Goal: Transaction & Acquisition: Purchase product/service

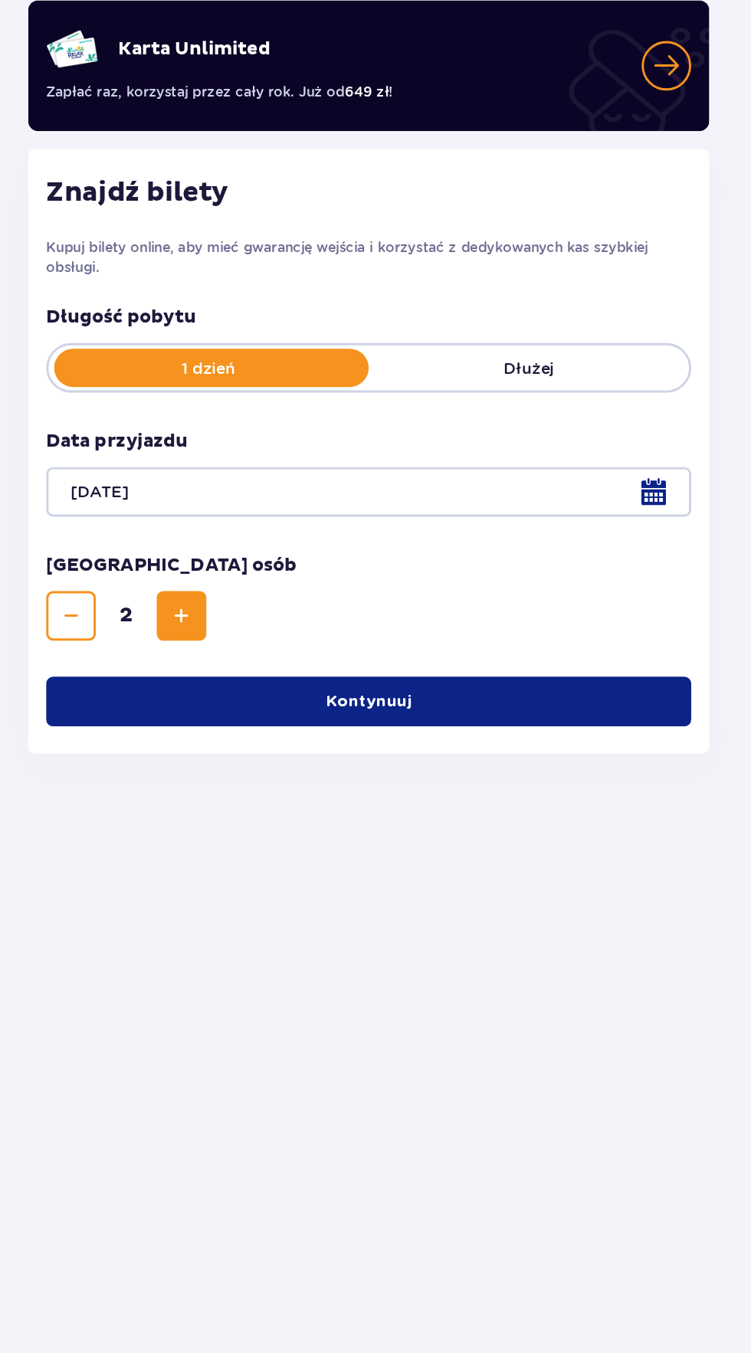
scroll to position [116, 0]
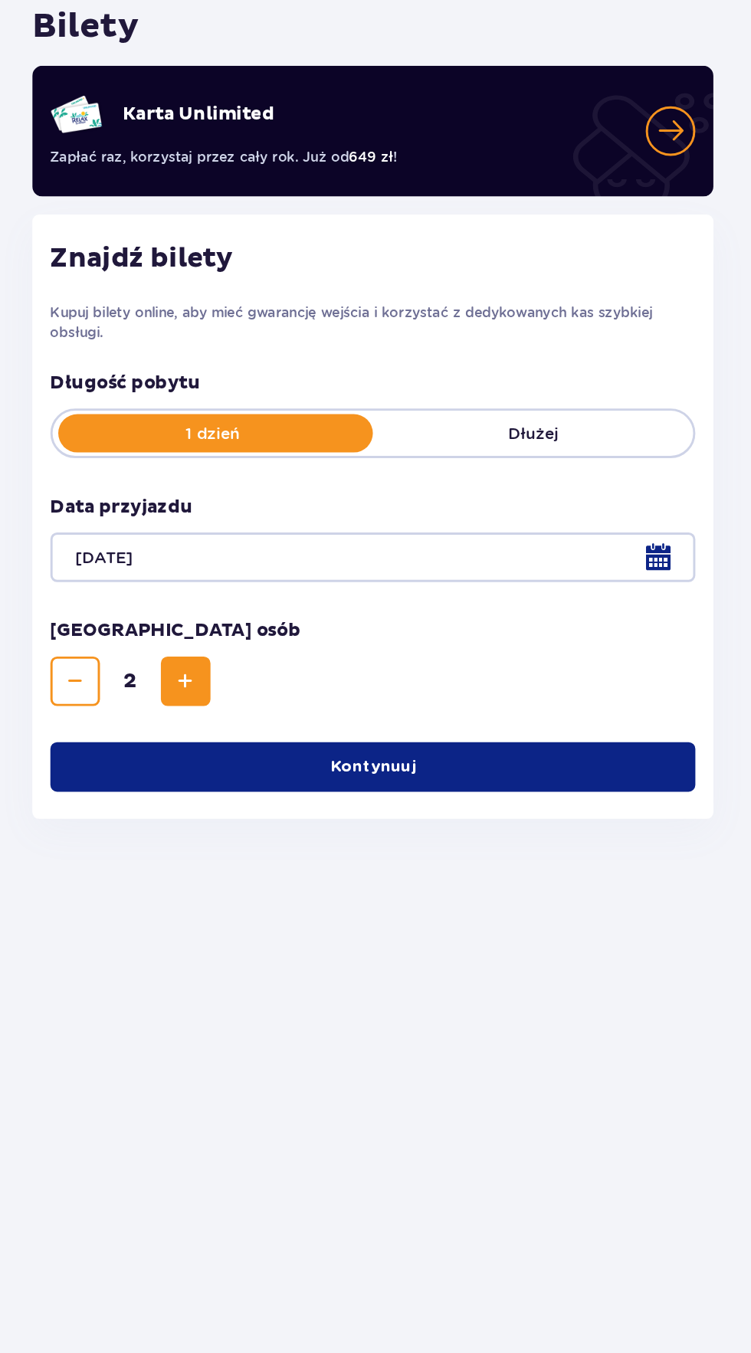
click at [479, 608] on button "Kontynuuj" at bounding box center [375, 625] width 438 height 34
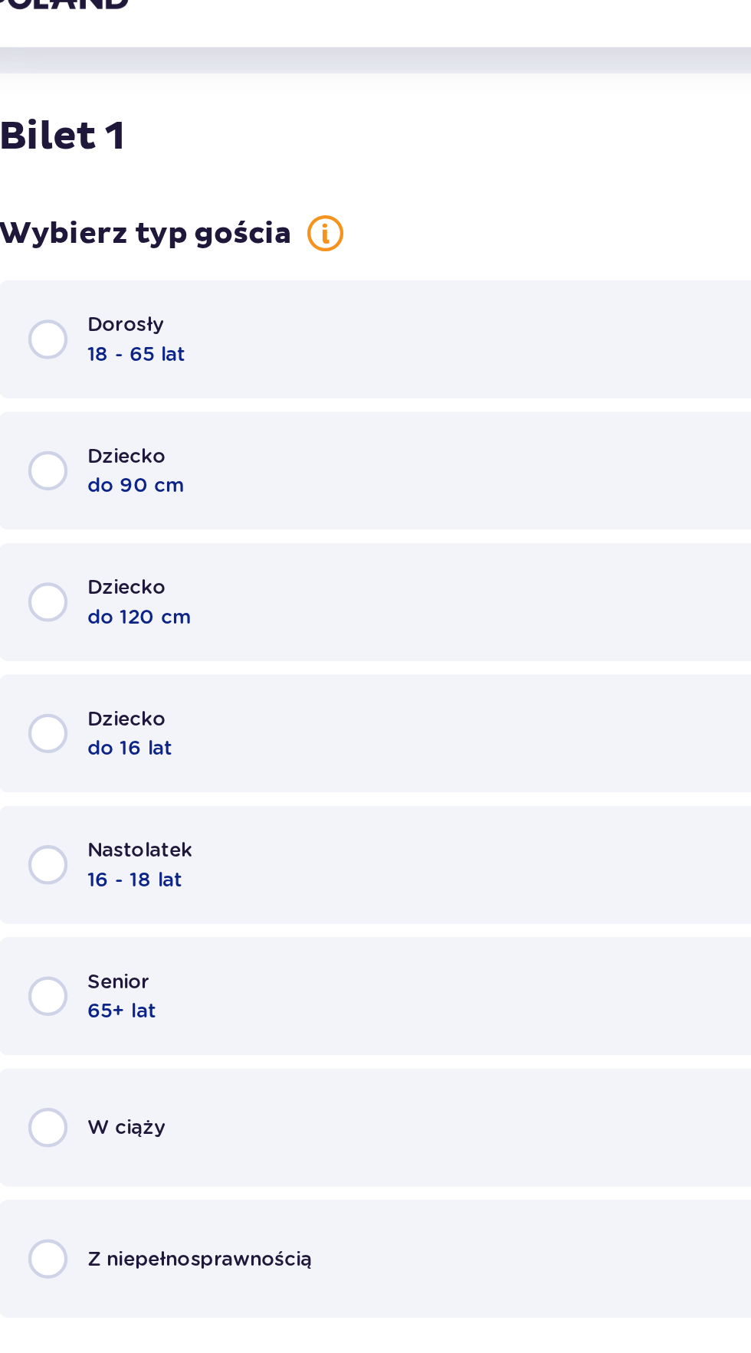
scroll to position [614, 0]
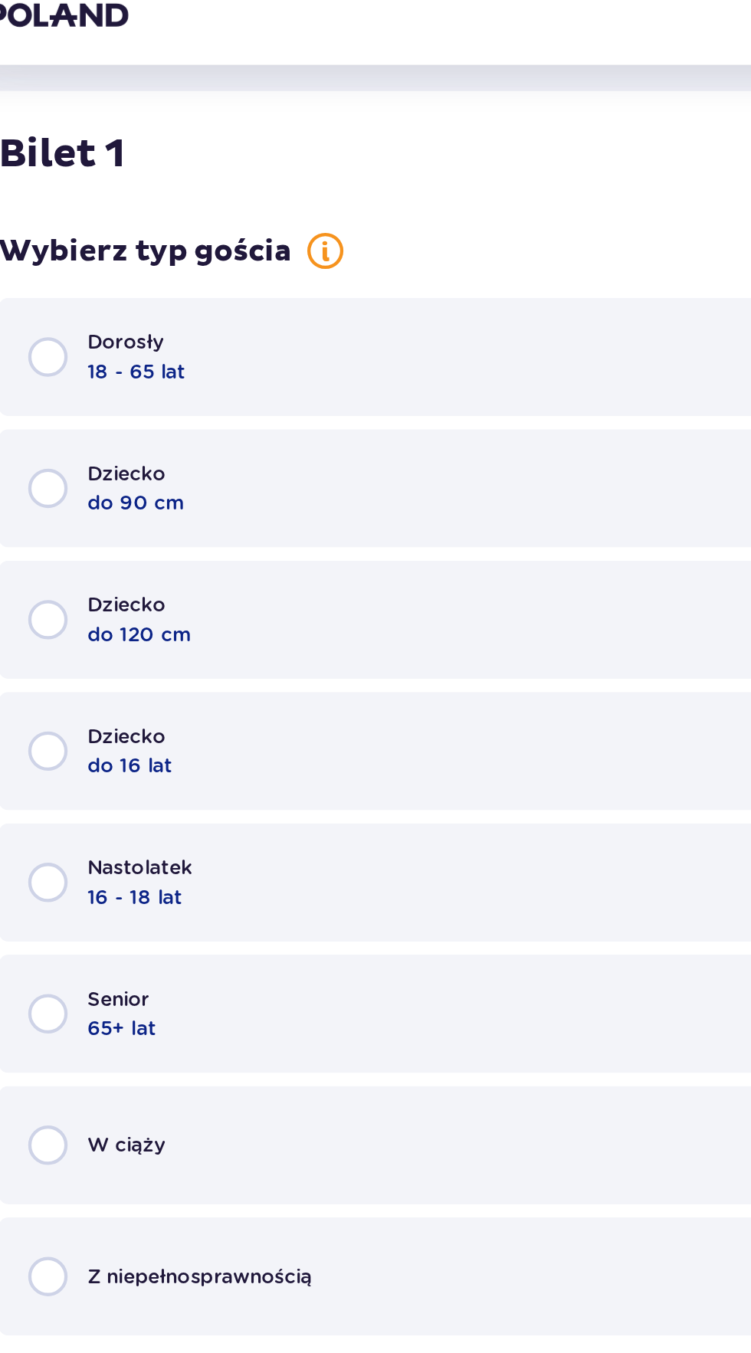
click at [292, 195] on div "Dorosły 18 - 65 lat" at bounding box center [375, 182] width 438 height 55
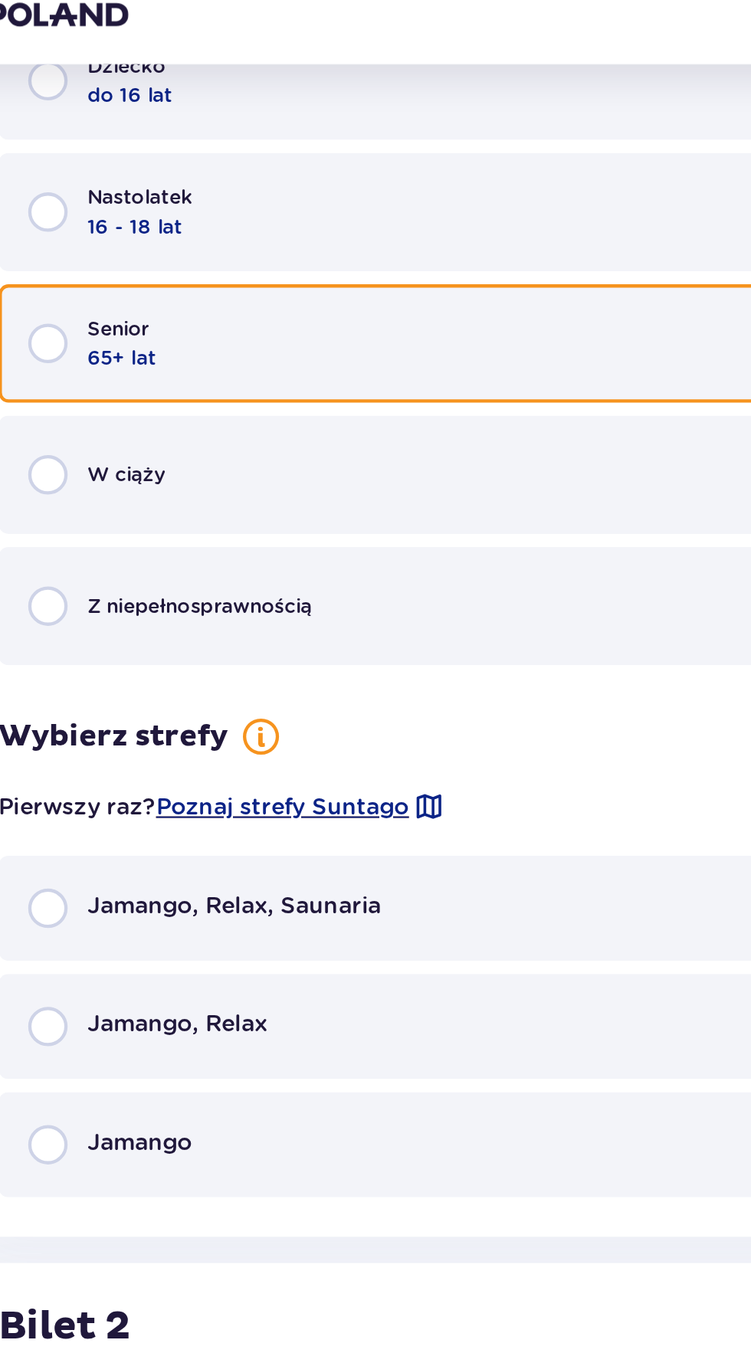
click at [181, 178] on input "radio" at bounding box center [179, 176] width 18 height 18
radio input "true"
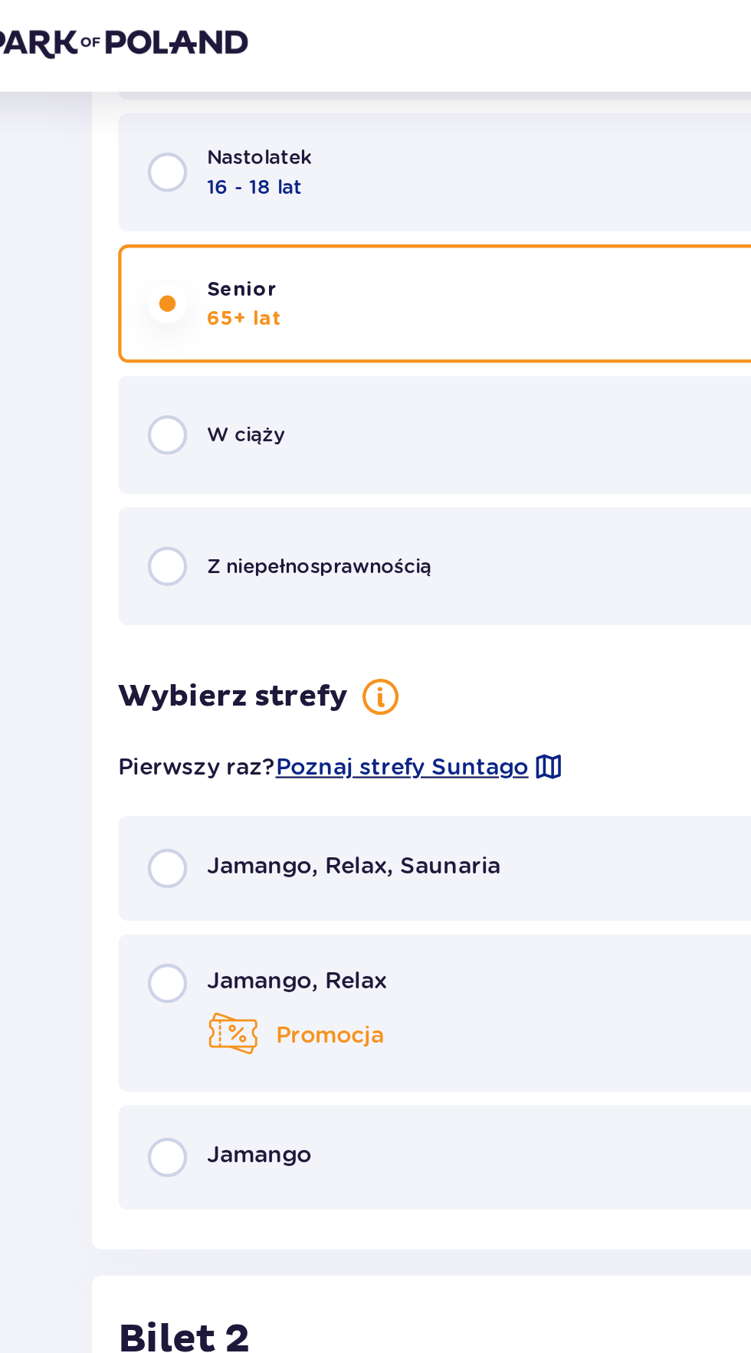
scroll to position [958, 0]
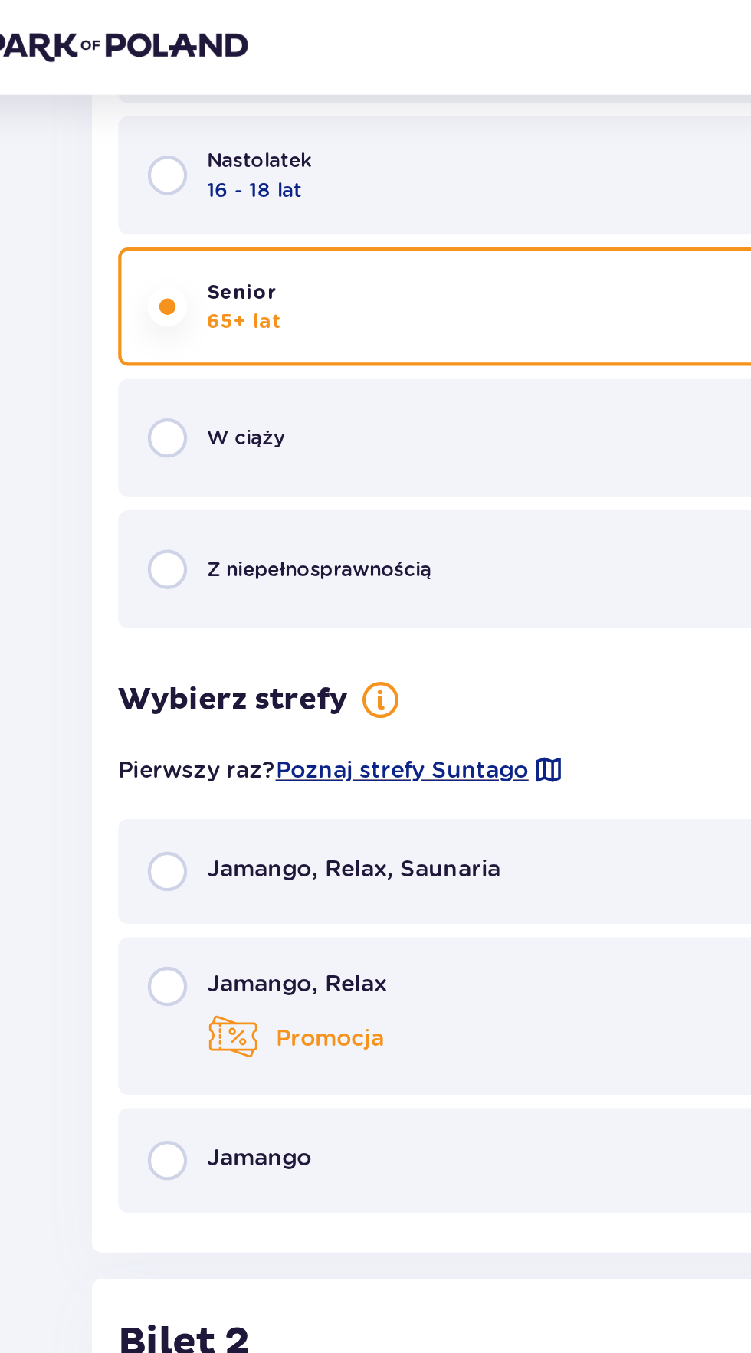
click at [274, 411] on p "Jamango, Relax, Saunaria" at bounding box center [266, 406] width 137 height 15
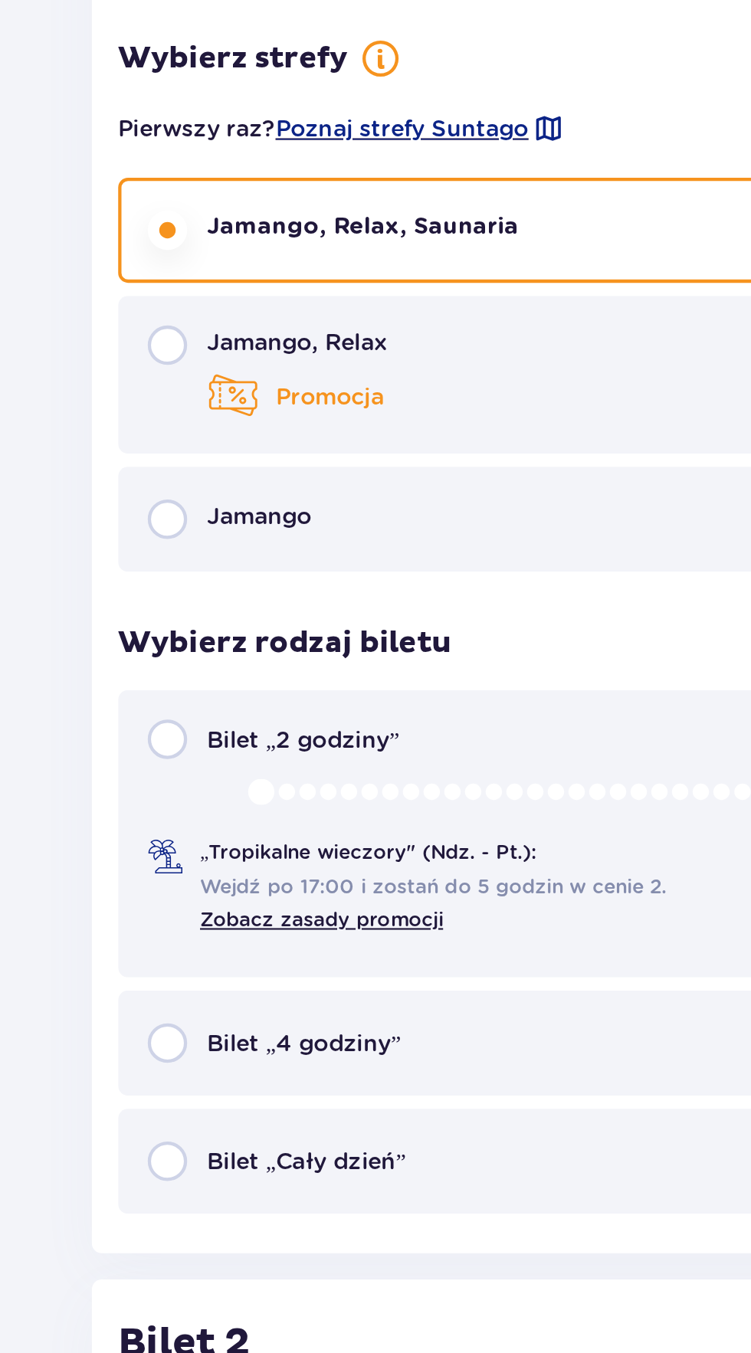
scroll to position [1140, 0]
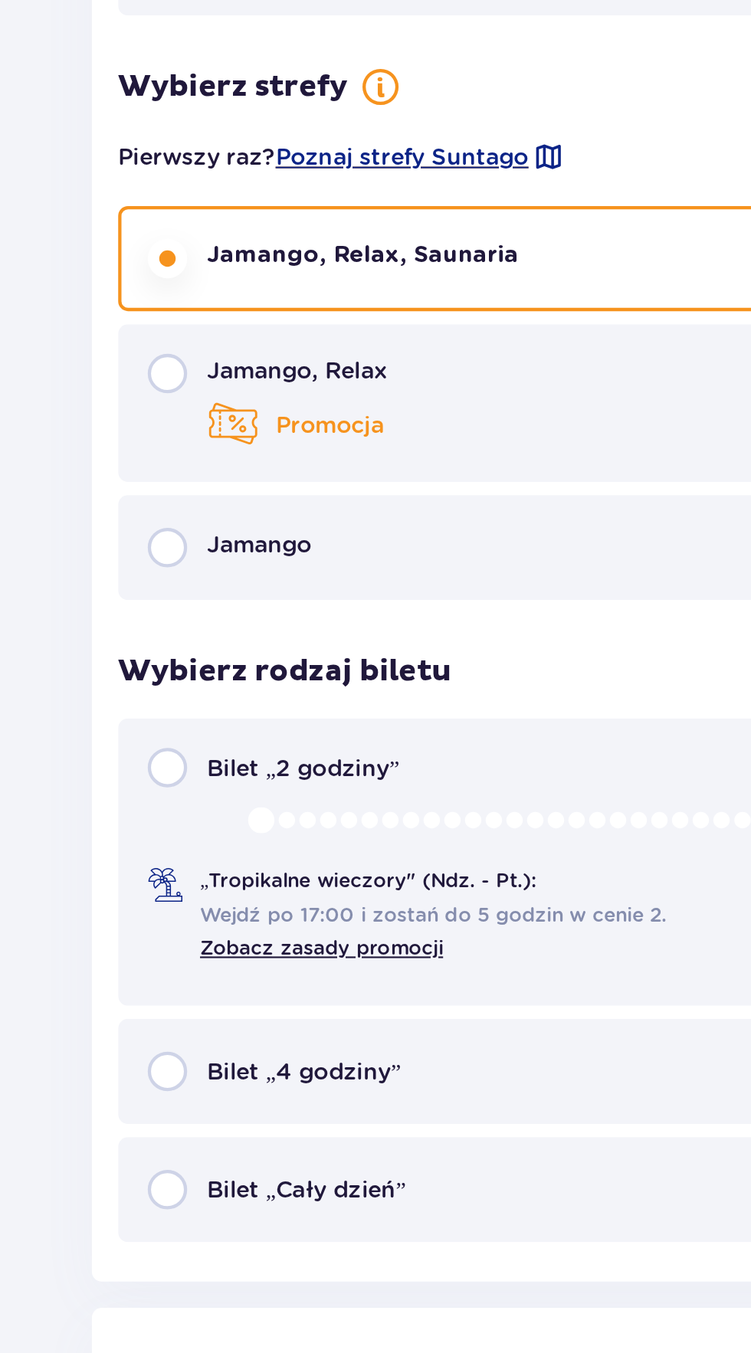
click at [264, 609] on p "Bilet „4 godziny”" at bounding box center [243, 604] width 90 height 15
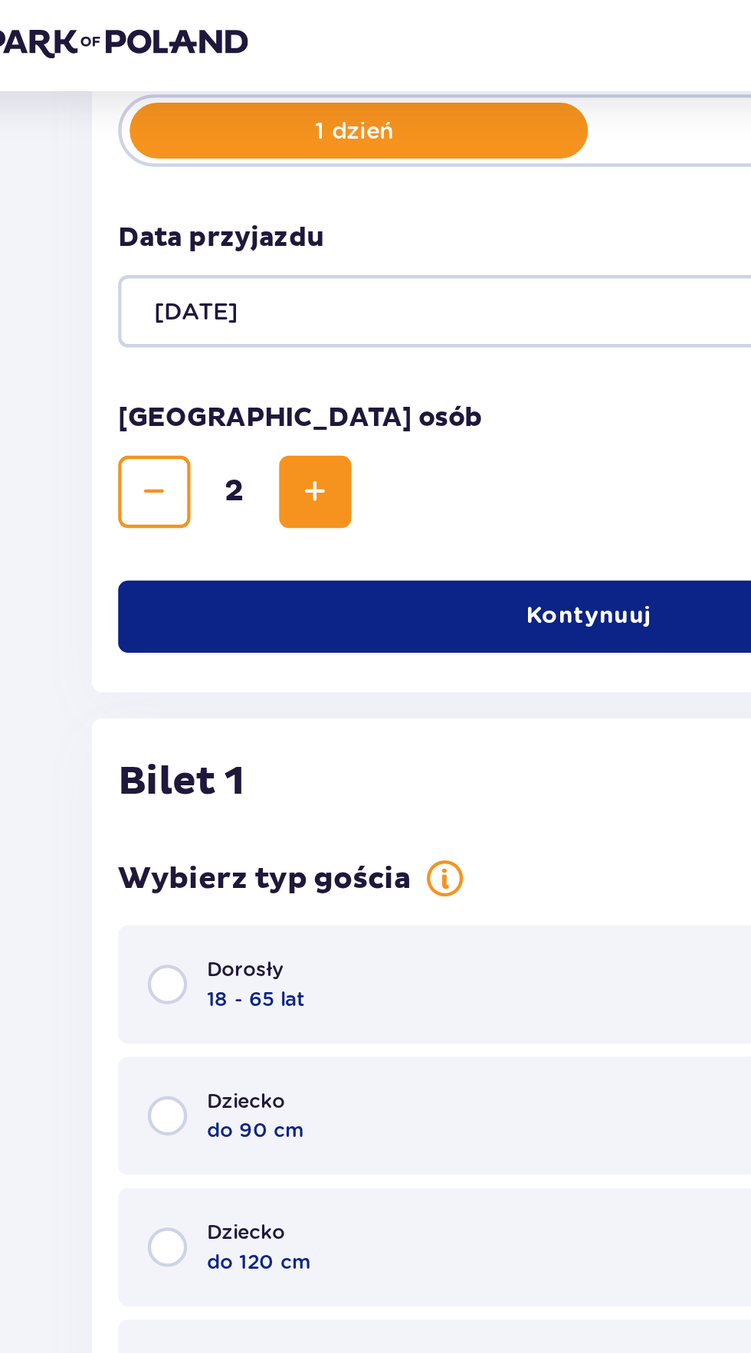
scroll to position [333, 0]
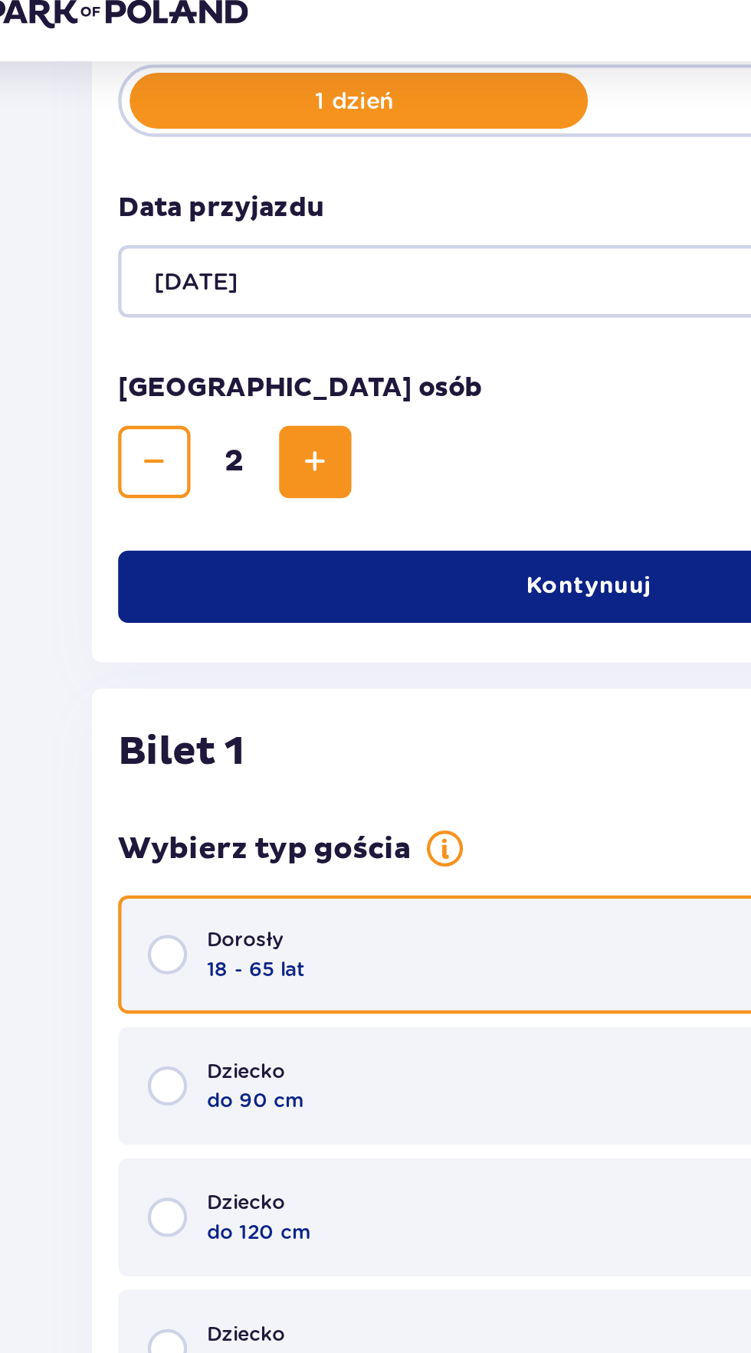
click at [175, 461] on input "radio" at bounding box center [179, 462] width 18 height 18
radio input "true"
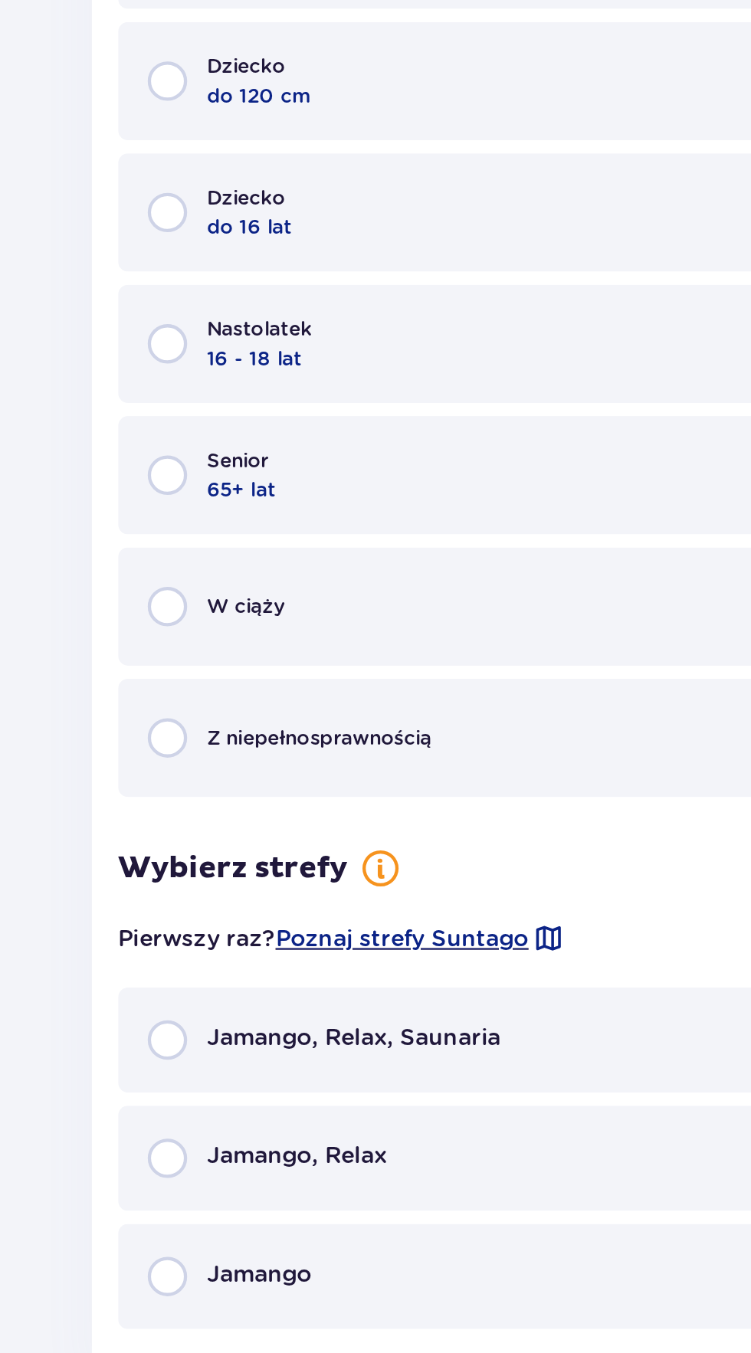
scroll to position [683, 0]
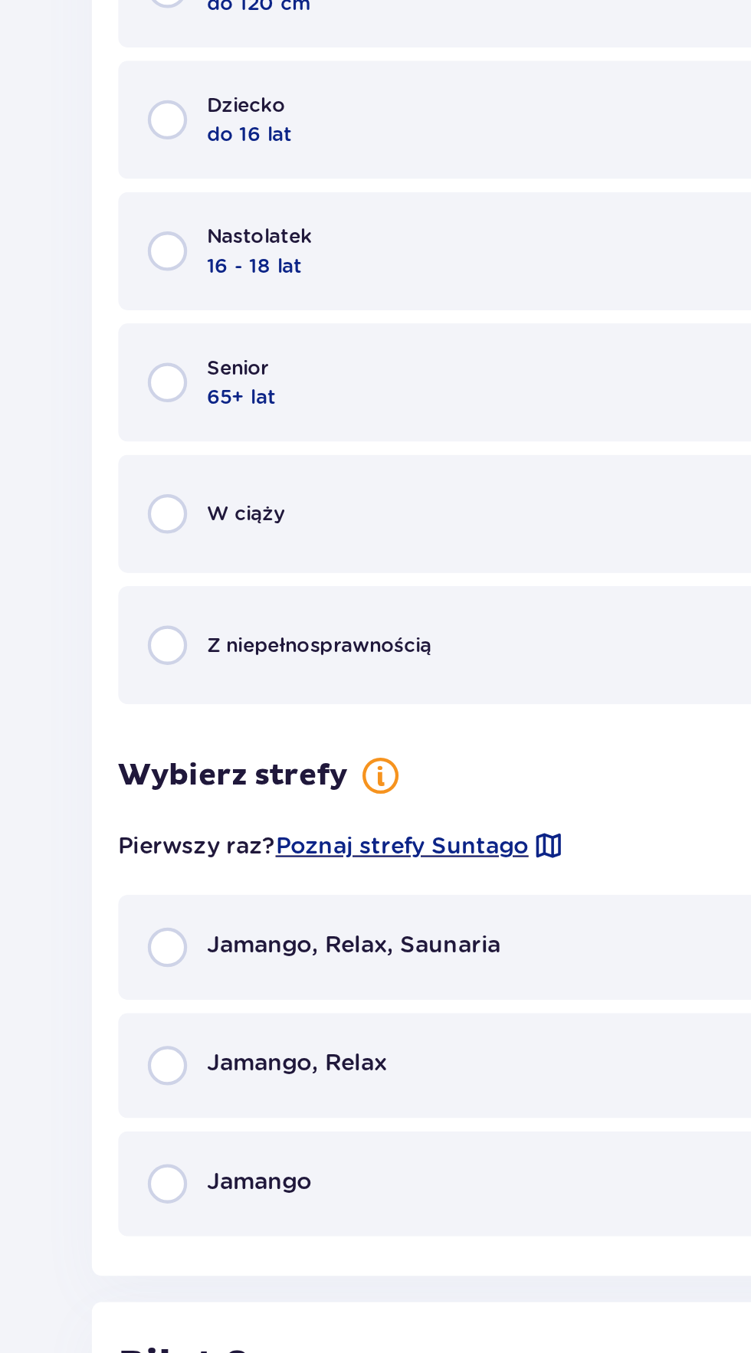
click at [299, 682] on p "Jamango, Relax, Saunaria" at bounding box center [266, 681] width 137 height 15
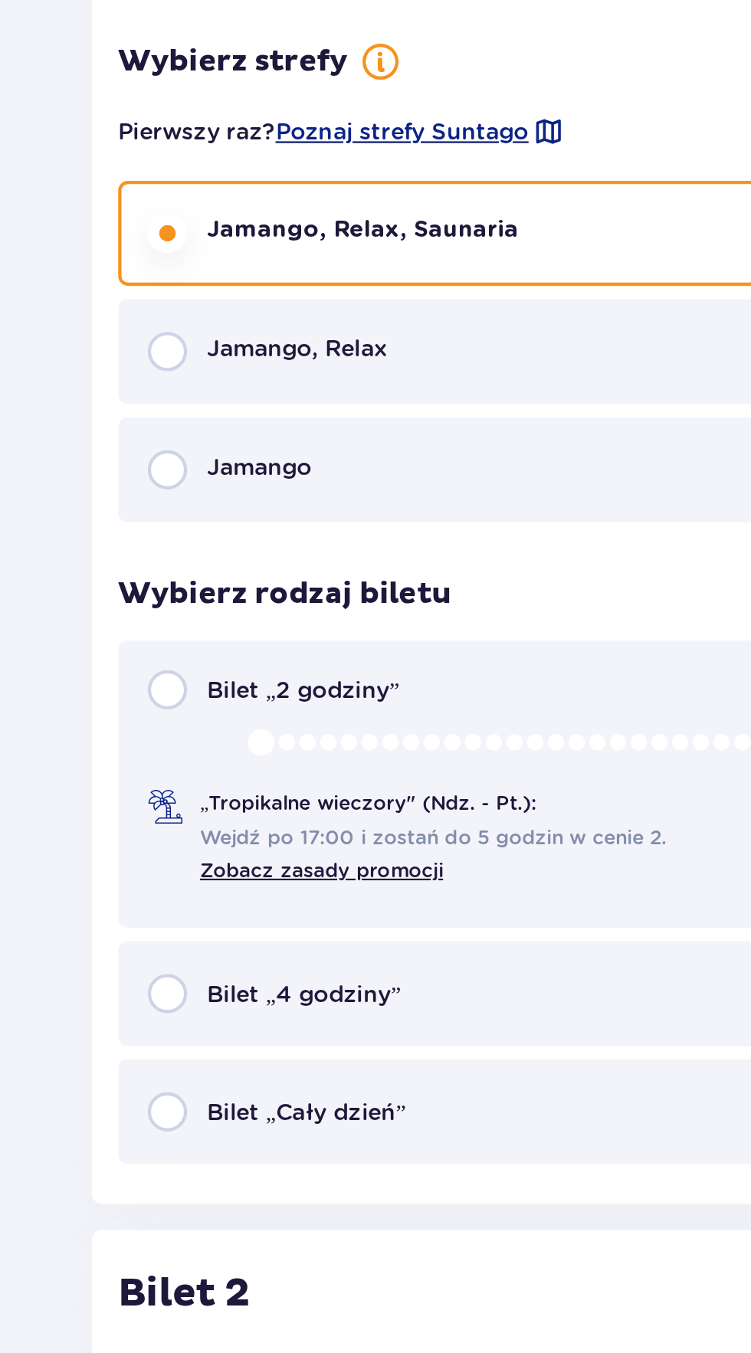
scroll to position [1117, 0]
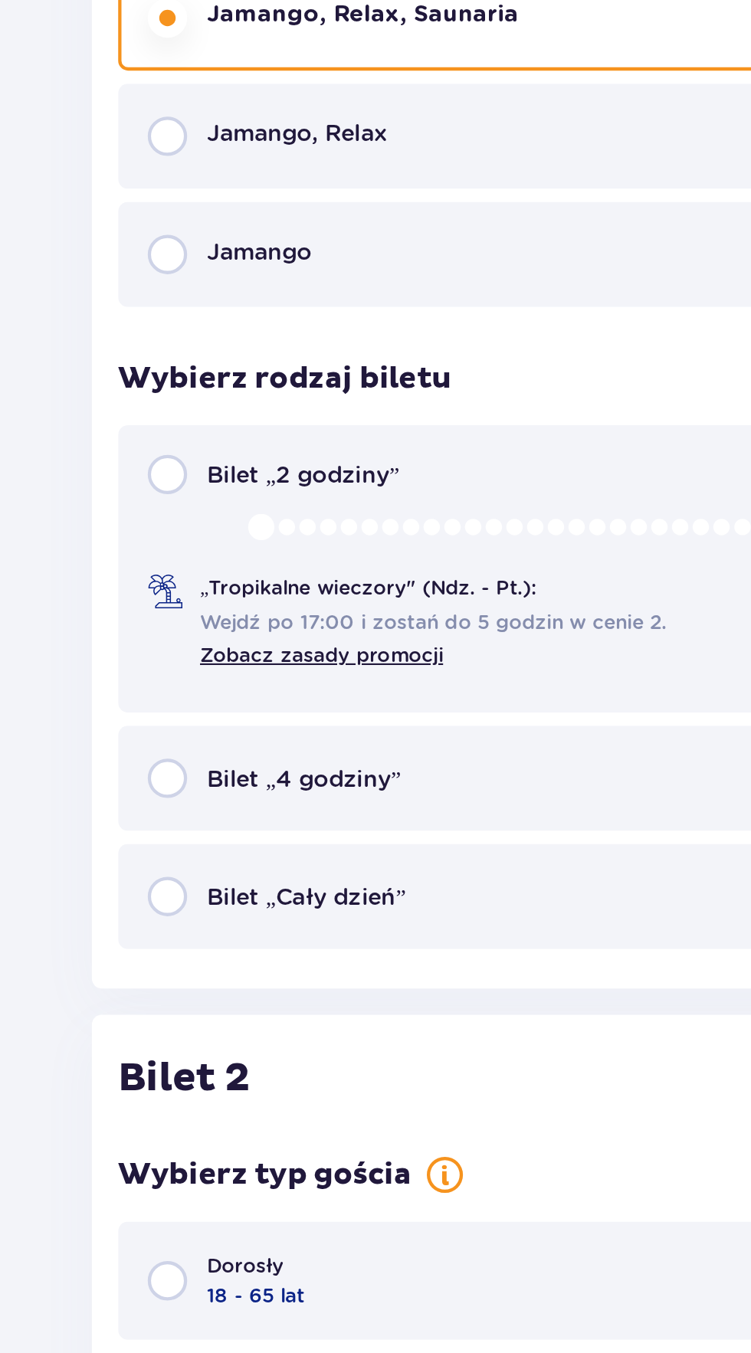
click at [283, 604] on p "Bilet „4 godziny”" at bounding box center [243, 604] width 90 height 15
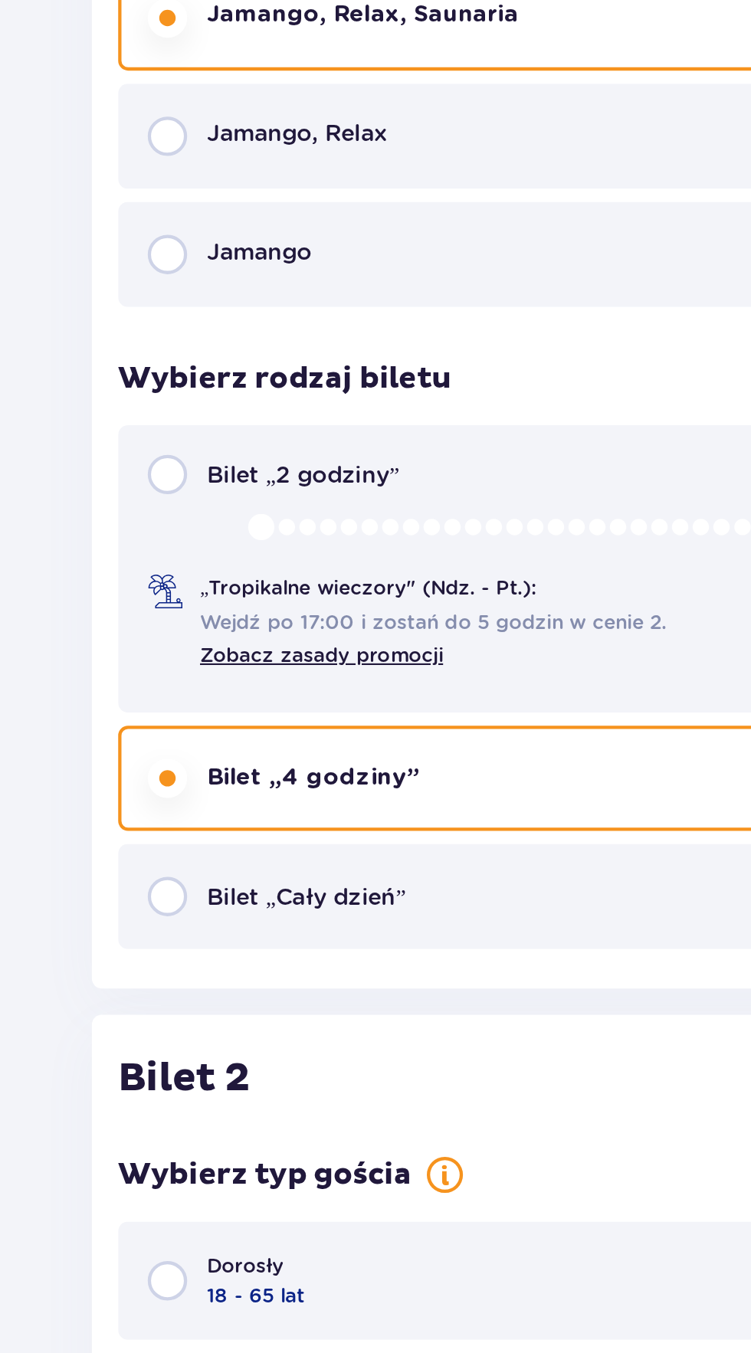
click at [217, 845] on p "18 - 65 lat" at bounding box center [221, 846] width 46 height 14
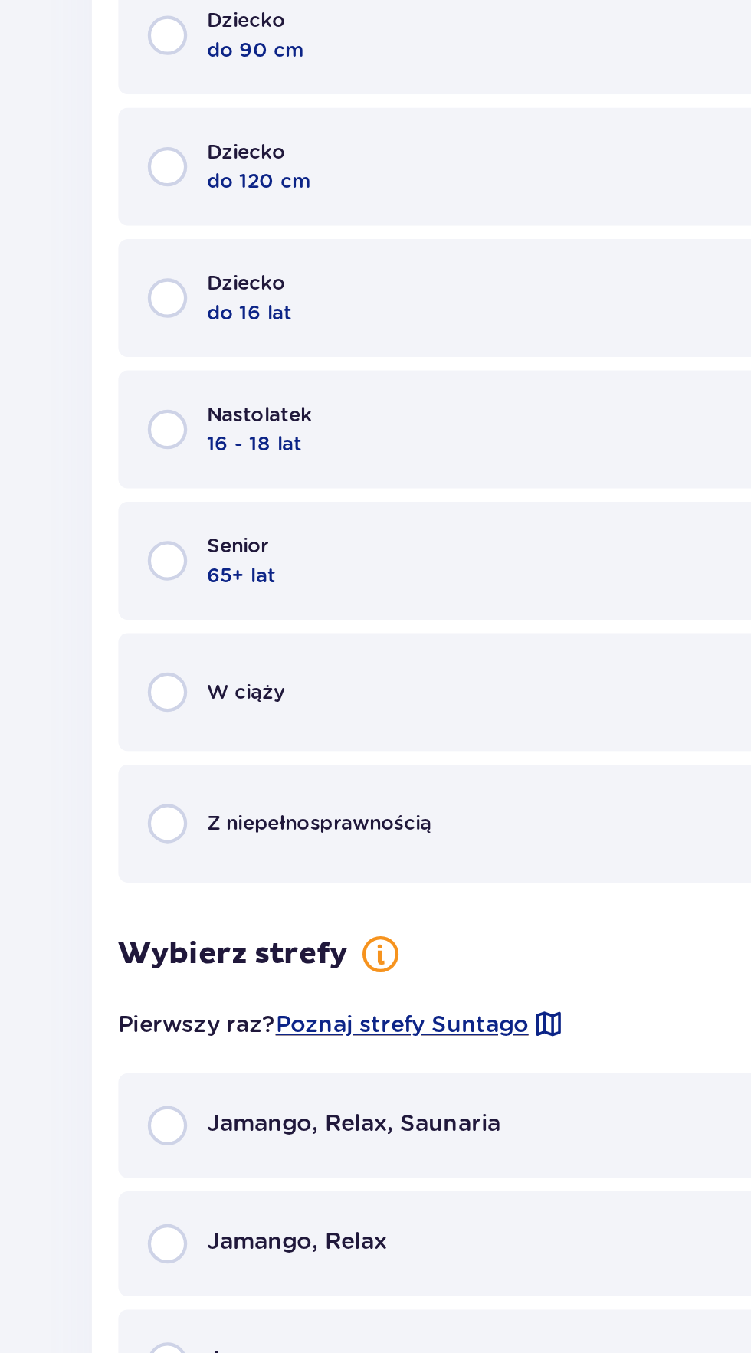
scroll to position [1364, 0]
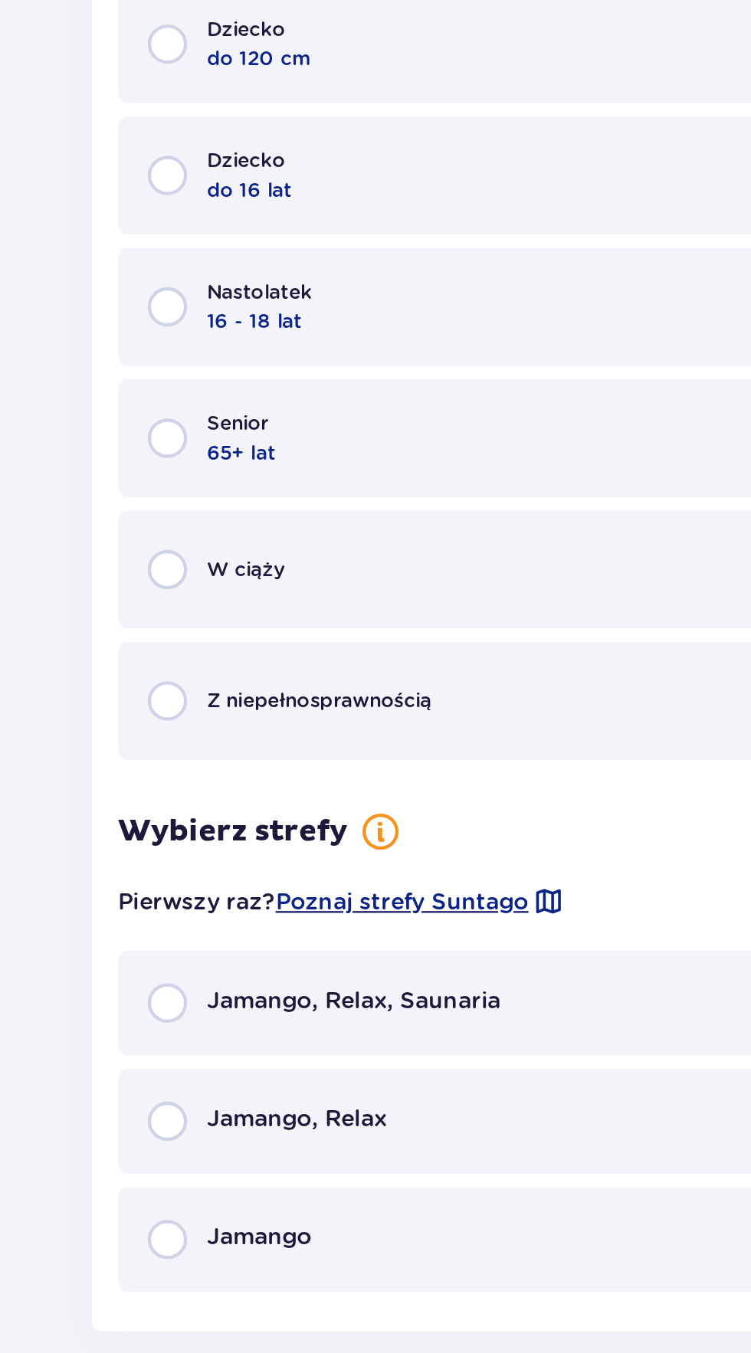
click at [283, 1160] on p "Jamango, Relax, Saunaria" at bounding box center [266, 1158] width 137 height 15
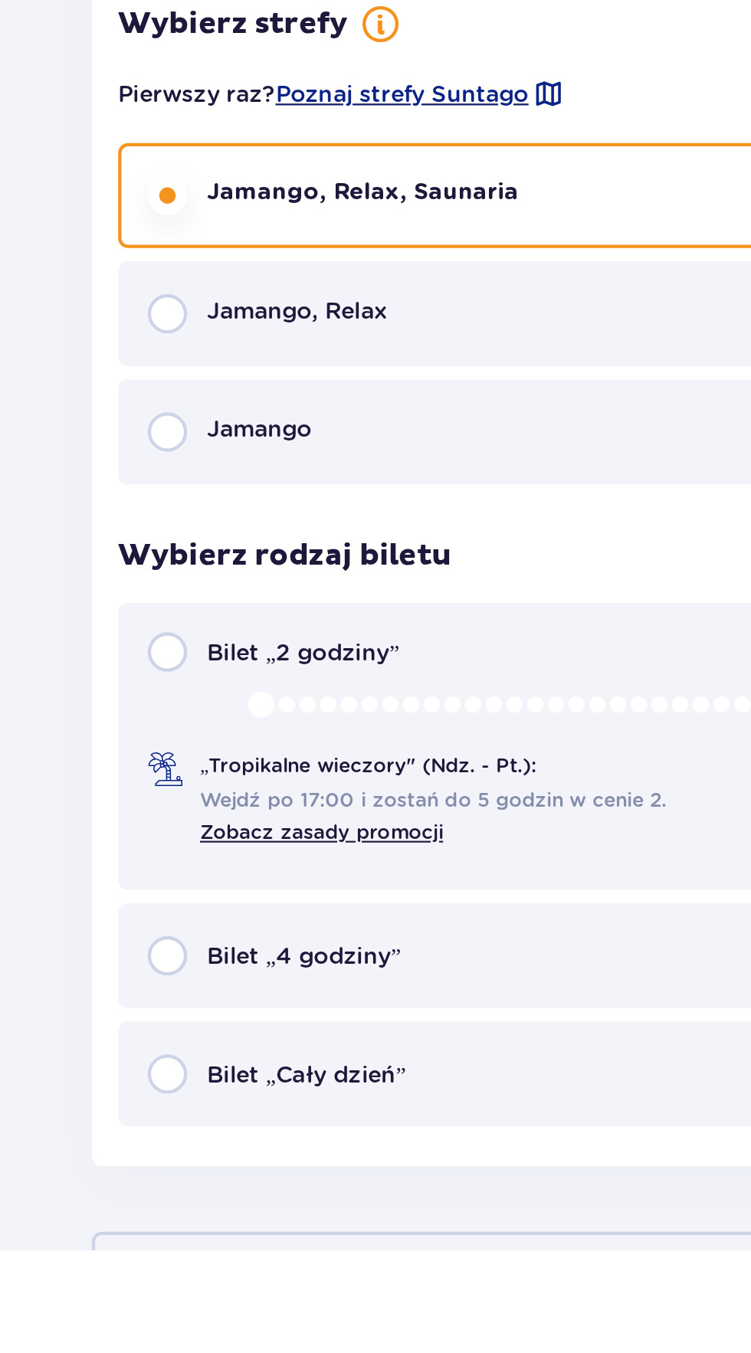
scroll to position [1664, 0]
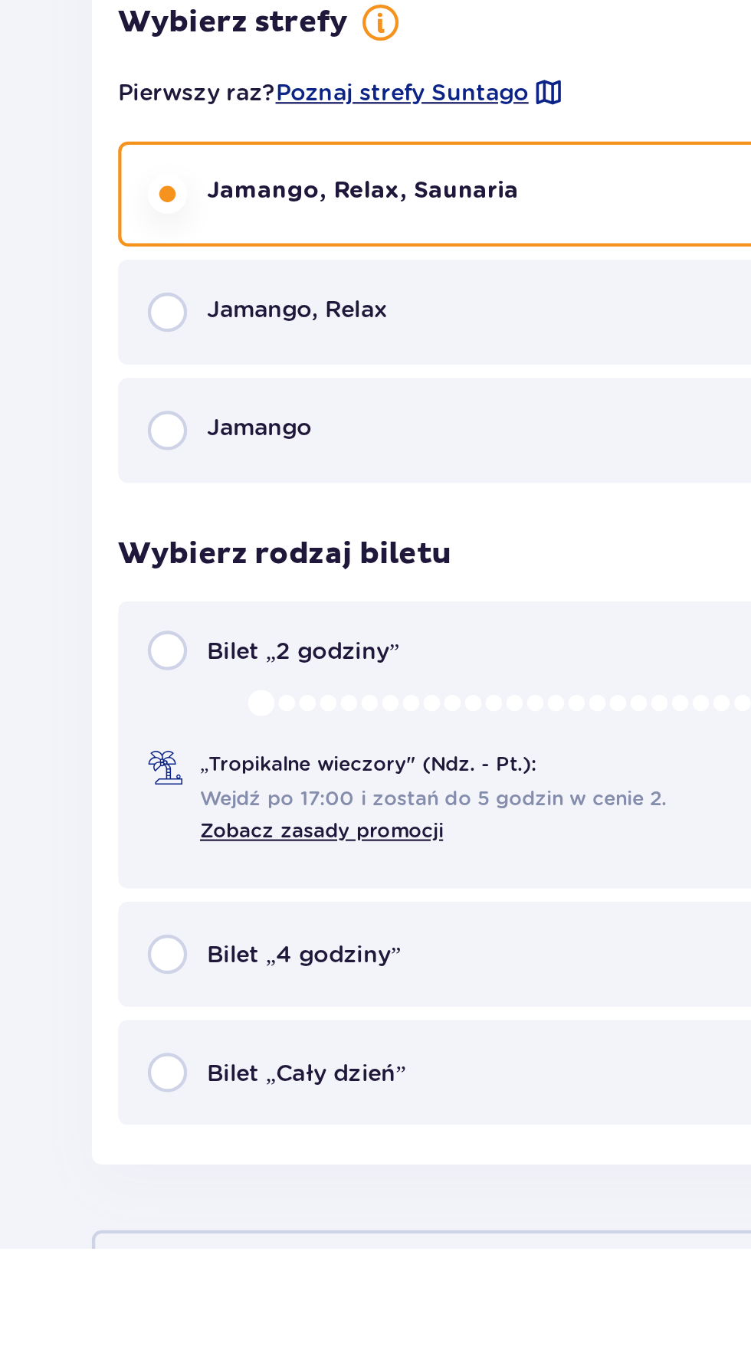
click at [266, 1222] on p "Bilet „4 godziny”" at bounding box center [243, 1215] width 90 height 15
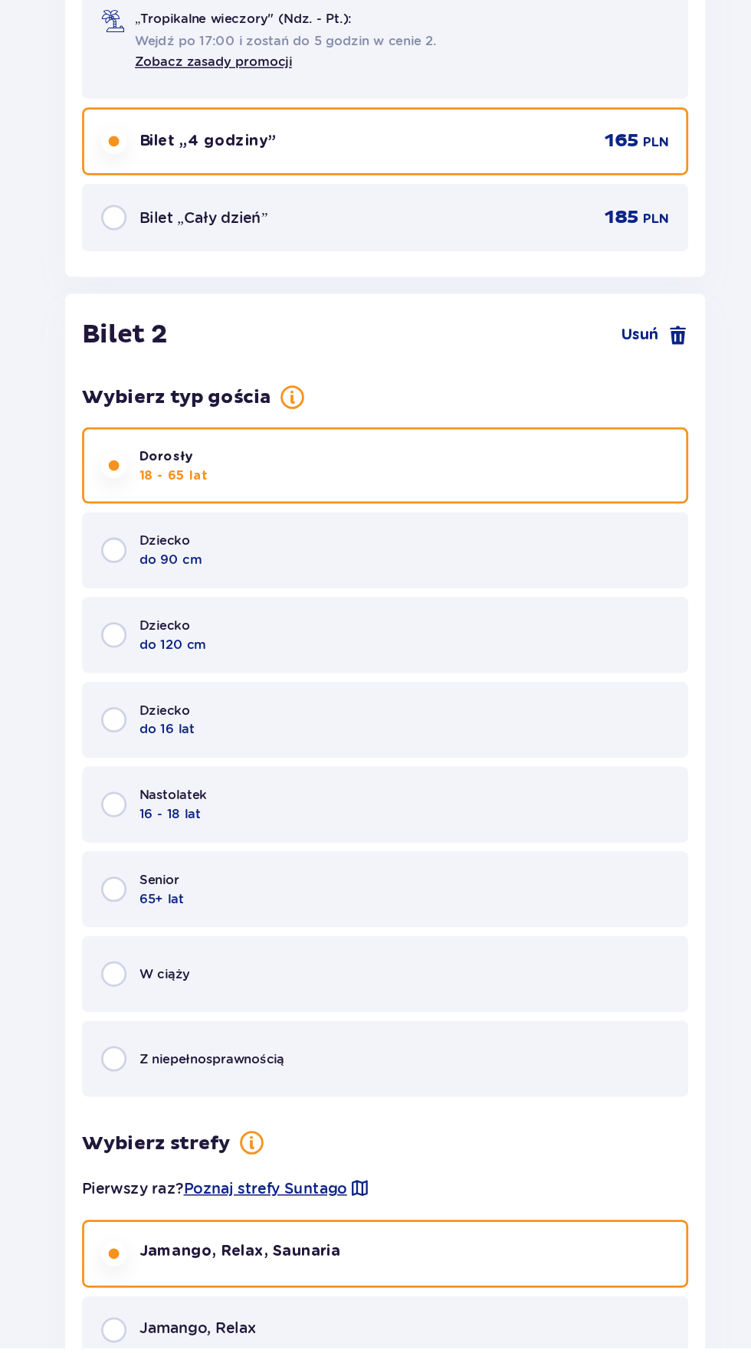
scroll to position [1259, 0]
